Goal: Information Seeking & Learning: Learn about a topic

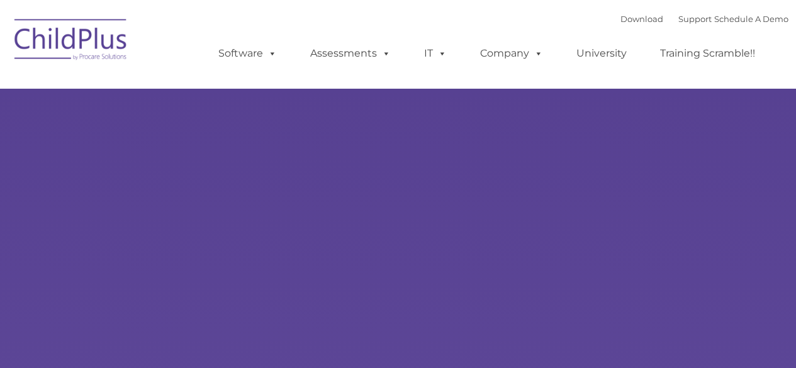
type input ""
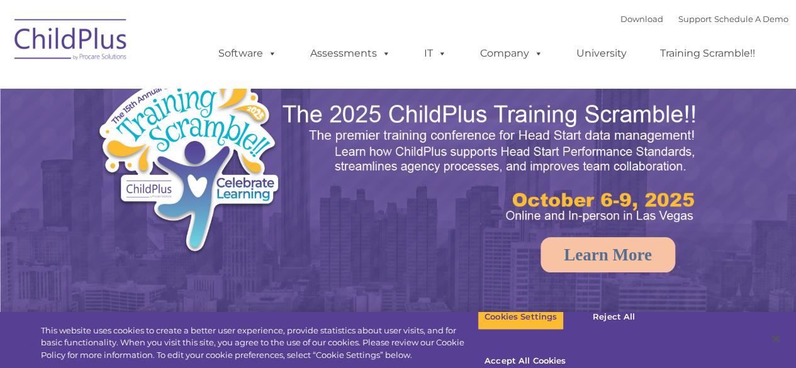
select select "MEDIUM"
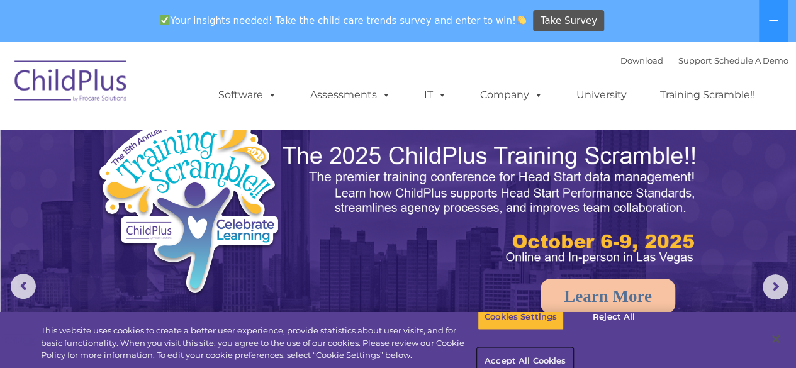
click at [573, 349] on button "Accept All Cookies" at bounding box center [525, 362] width 95 height 26
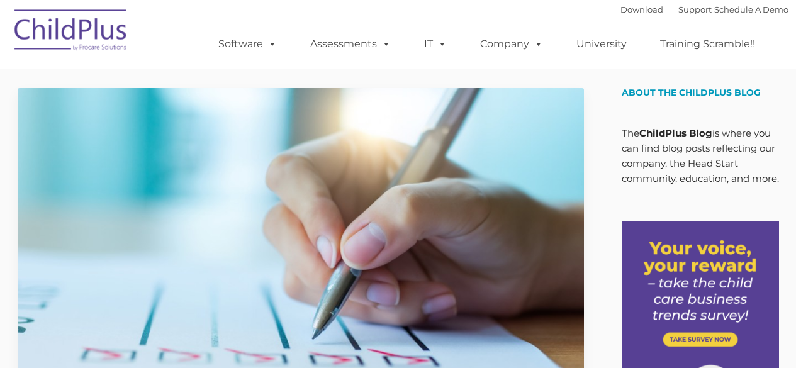
type input ""
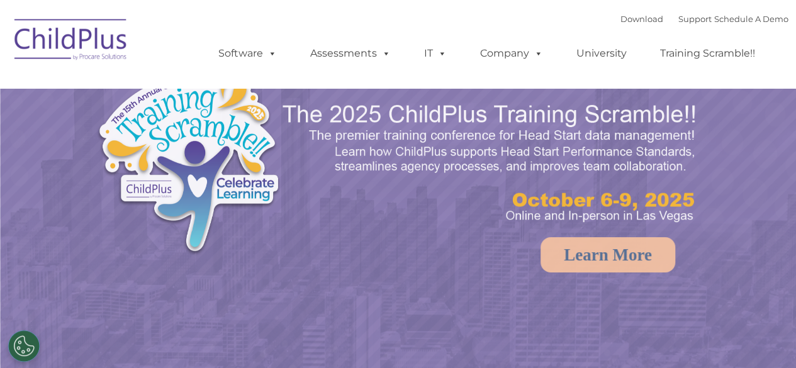
select select "MEDIUM"
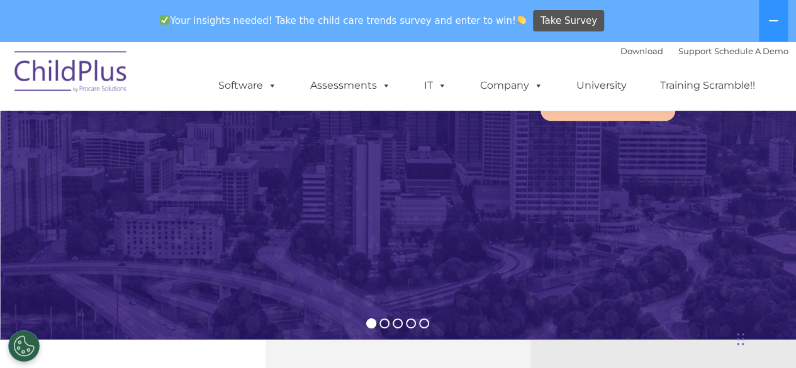
scroll to position [217, 0]
